Goal: Information Seeking & Learning: Learn about a topic

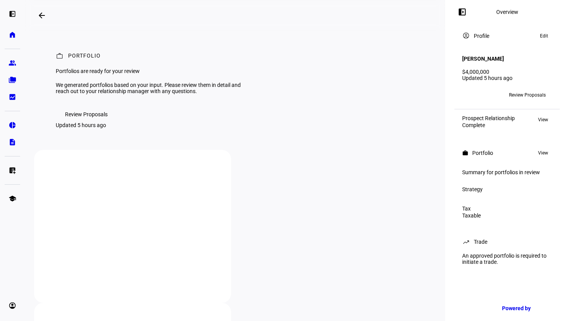
click at [529, 93] on span "Review Proposals" at bounding box center [527, 95] width 37 height 12
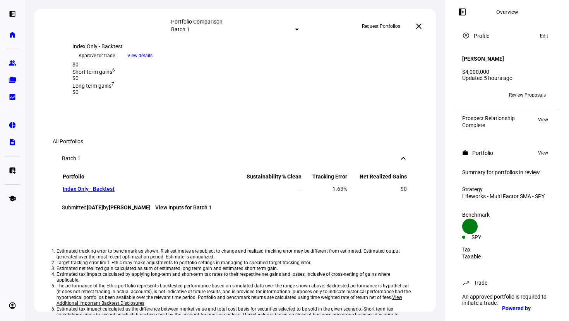
scroll to position [122, 0]
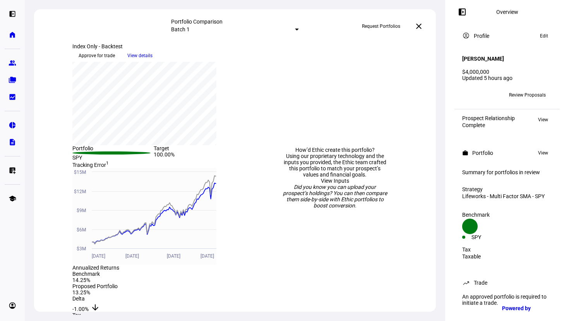
click at [152, 61] on span "View details" at bounding box center [139, 56] width 25 height 12
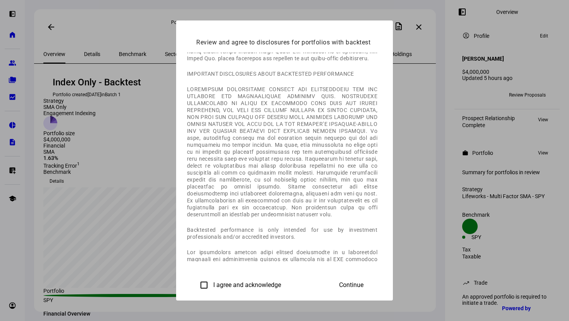
scroll to position [454, 0]
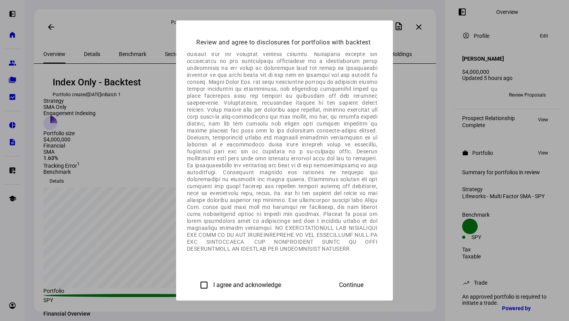
click at [212, 282] on label "I agree and acknowledge" at bounding box center [246, 285] width 69 height 7
click at [196, 282] on input "I agree and acknowledge" at bounding box center [203, 285] width 15 height 15
checkbox input "true"
click at [372, 276] on span at bounding box center [351, 285] width 43 height 19
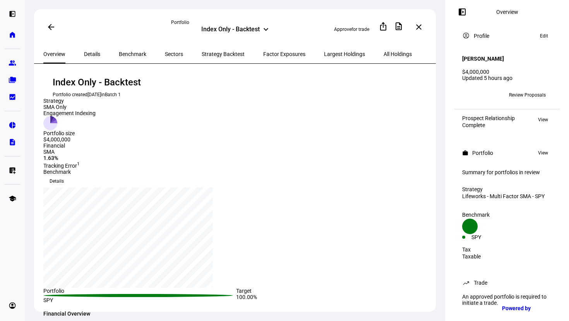
click at [99, 58] on div "Details" at bounding box center [92, 54] width 35 height 19
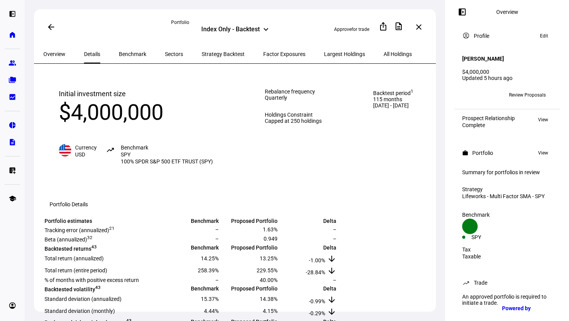
click at [130, 51] on span "Benchmark" at bounding box center [132, 53] width 27 height 5
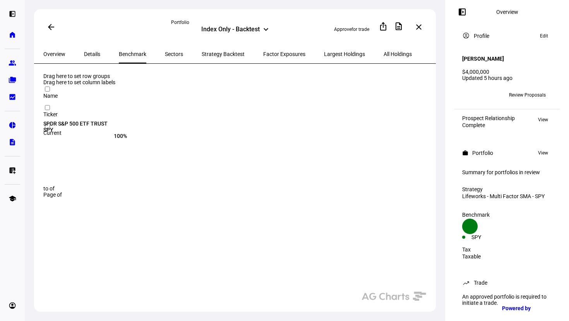
click at [165, 56] on span "Sectors" at bounding box center [174, 54] width 18 height 19
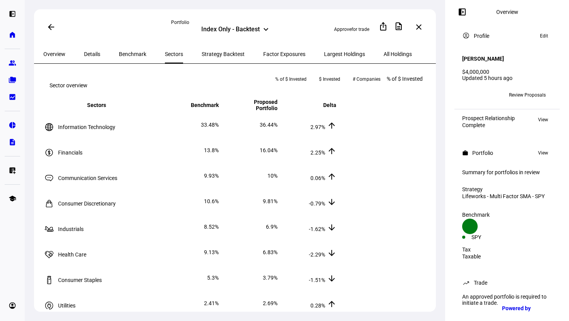
click at [203, 52] on span "Strategy Backtest" at bounding box center [222, 53] width 43 height 5
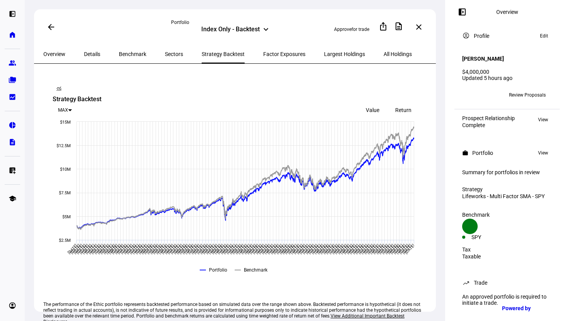
click at [396, 107] on span "Return" at bounding box center [403, 110] width 16 height 6
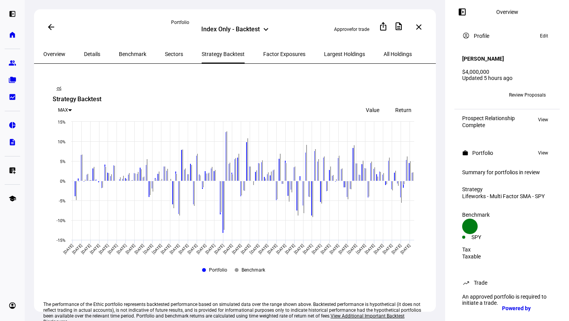
click at [263, 54] on span "Factor Exposures" at bounding box center [284, 53] width 42 height 5
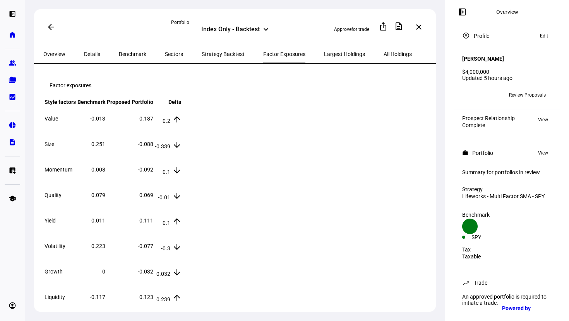
click at [324, 55] on span "Largest Holdings" at bounding box center [344, 53] width 41 height 5
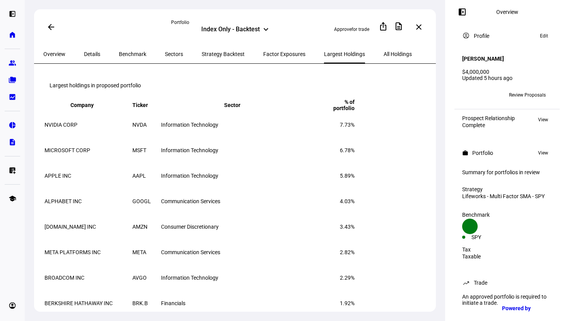
click at [55, 53] on span "Overview" at bounding box center [54, 53] width 22 height 5
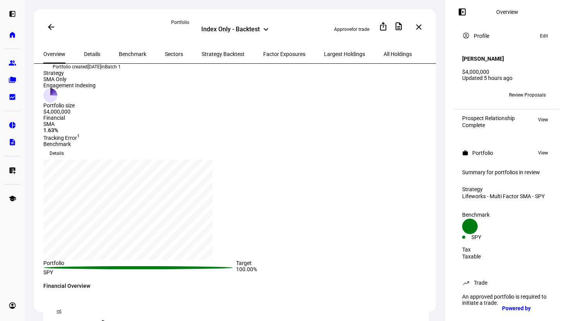
scroll to position [32, 0]
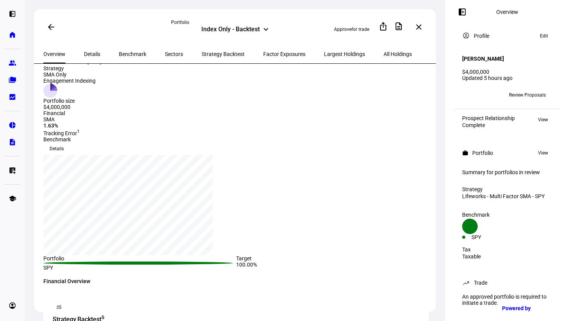
click at [65, 123] on div "SMA" at bounding box center [138, 119] width 190 height 6
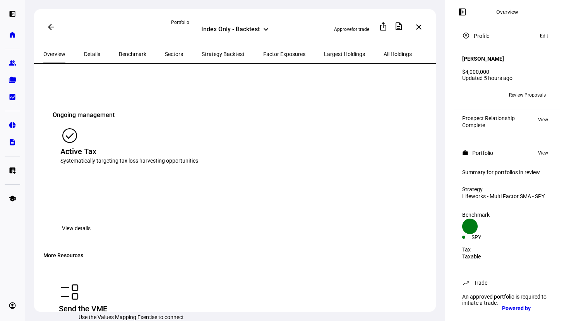
scroll to position [962, 0]
